Goal: Task Accomplishment & Management: Manage account settings

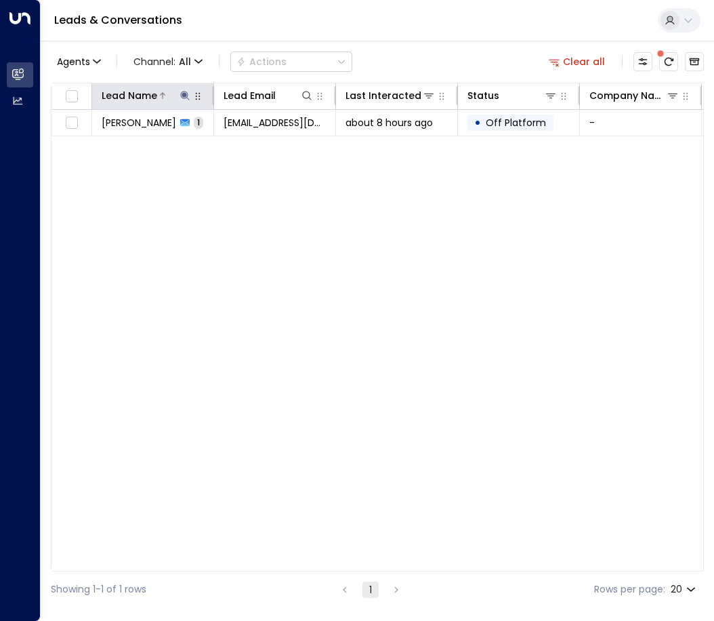
click at [186, 90] on icon at bounding box center [185, 95] width 11 height 11
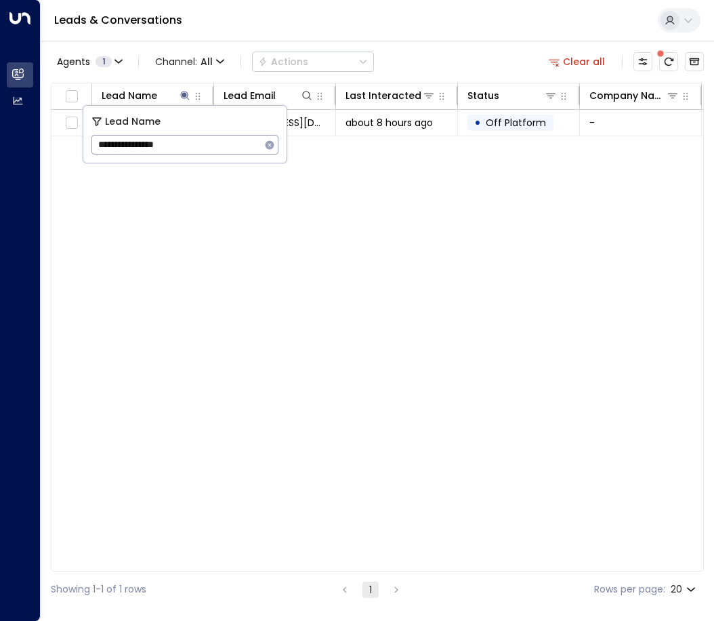
drag, startPoint x: 191, startPoint y: 144, endPoint x: -15, endPoint y: 119, distance: 207.4
click at [0, 119] on html "**********" at bounding box center [357, 303] width 714 height 607
type input "**********"
click at [253, 266] on div "Lead Name Lead Email Last Interacted Status Company Name Product # of people AI…" at bounding box center [377, 327] width 653 height 489
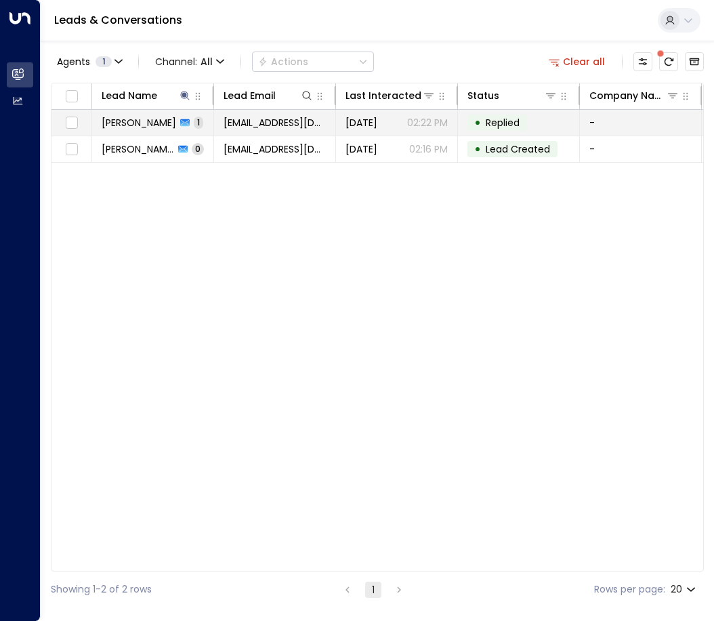
click at [192, 129] on td "[PERSON_NAME] 1" at bounding box center [153, 123] width 122 height 26
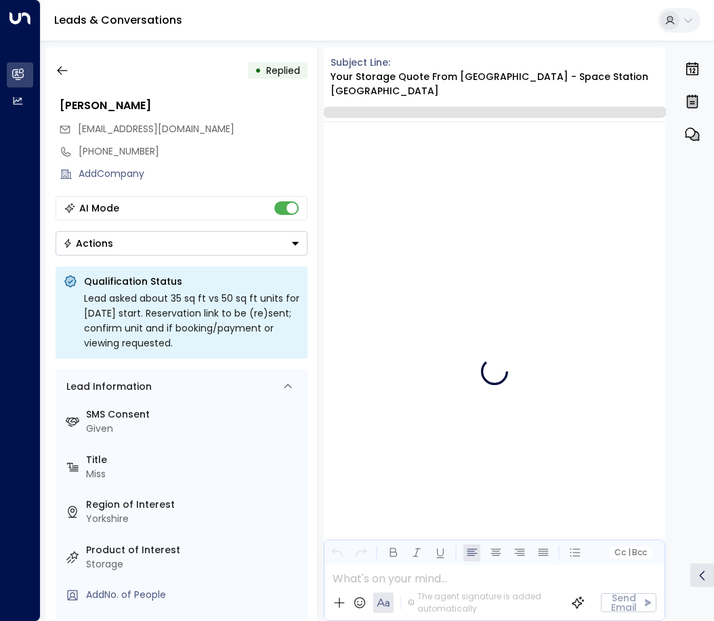
scroll to position [531, 0]
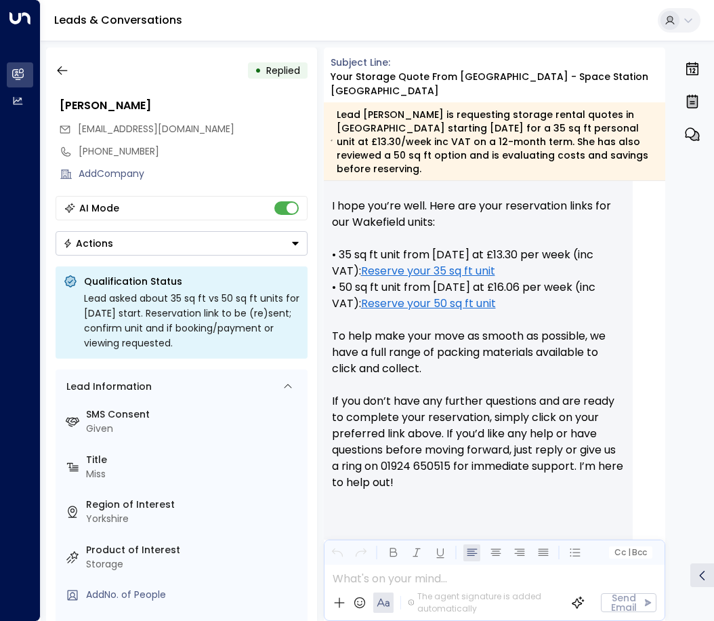
click at [154, 250] on button "Actions" at bounding box center [182, 243] width 252 height 24
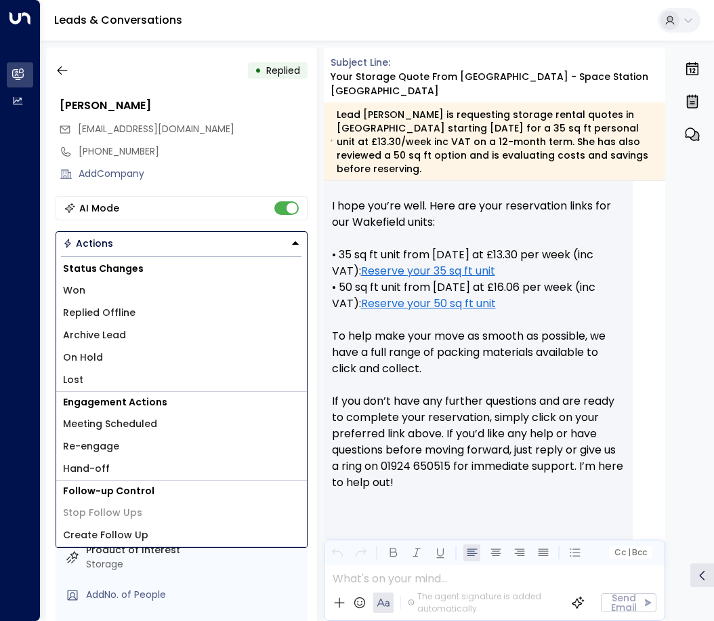
click at [117, 310] on span "Replied Offline" at bounding box center [99, 313] width 73 height 14
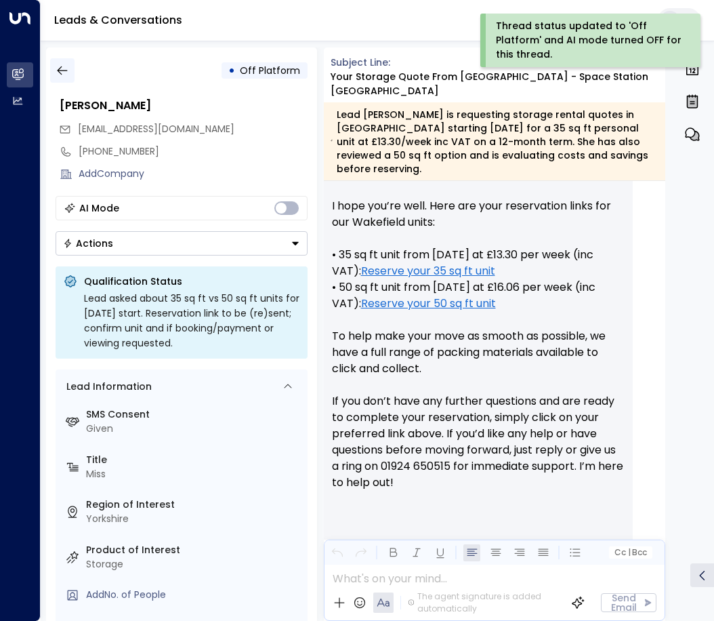
click at [59, 64] on icon "button" at bounding box center [63, 71] width 14 height 14
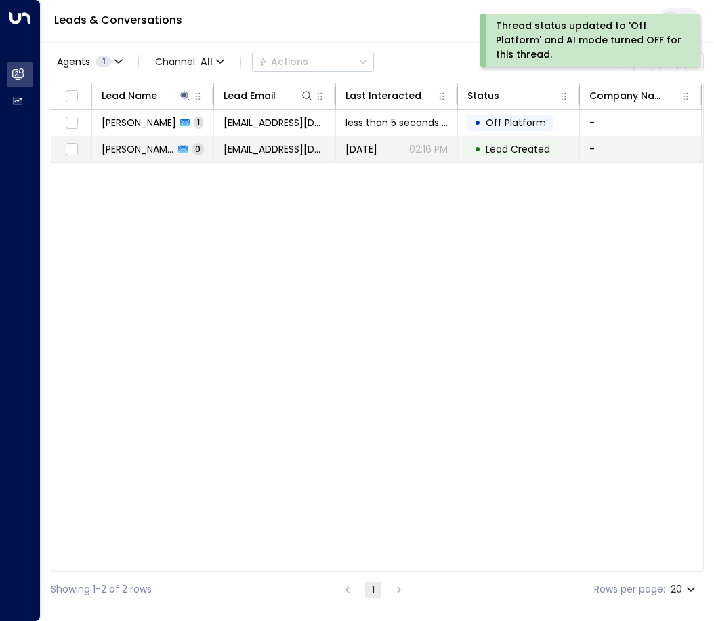
click at [192, 151] on span "0" at bounding box center [198, 149] width 12 height 12
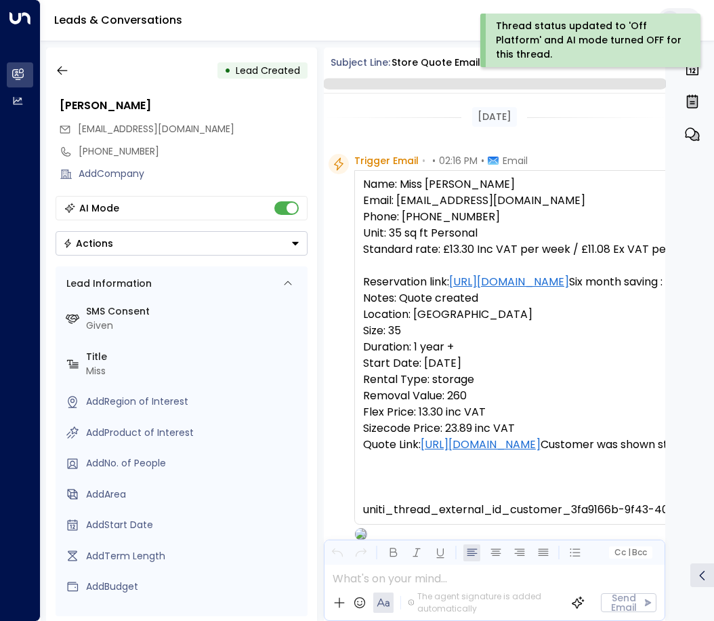
scroll to position [88, 0]
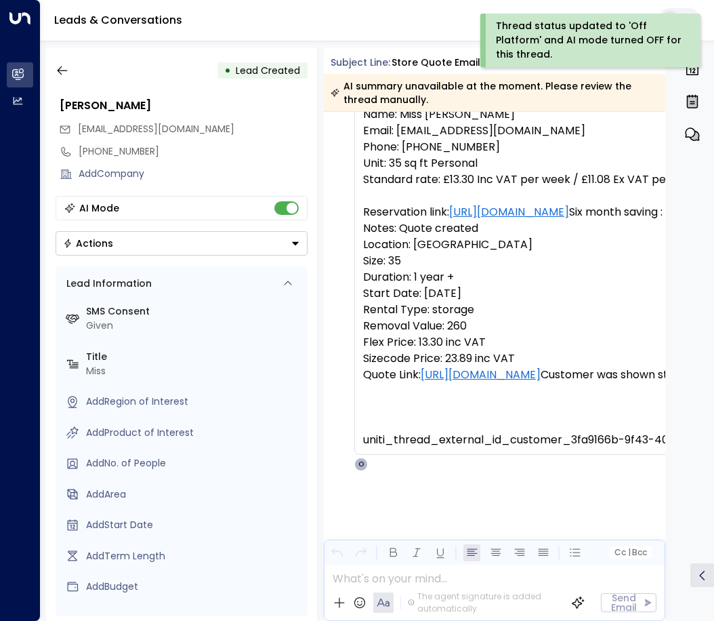
click at [110, 246] on div "Actions" at bounding box center [88, 243] width 50 height 12
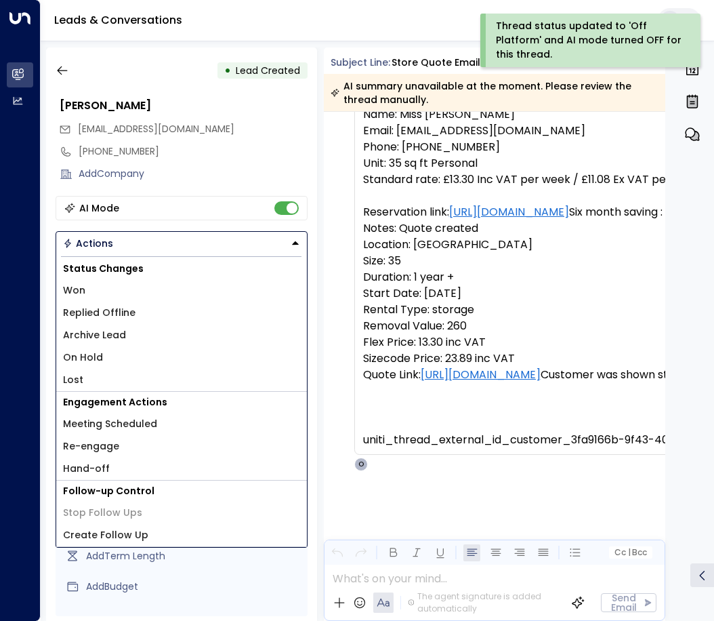
click at [104, 316] on span "Replied Offline" at bounding box center [99, 313] width 73 height 14
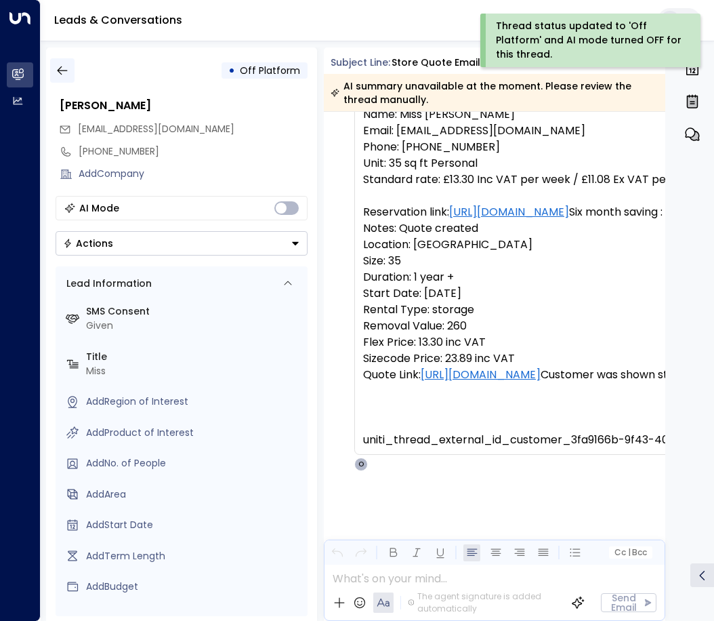
click at [56, 67] on icon "button" at bounding box center [63, 71] width 14 height 14
